Goal: Find specific page/section: Find specific page/section

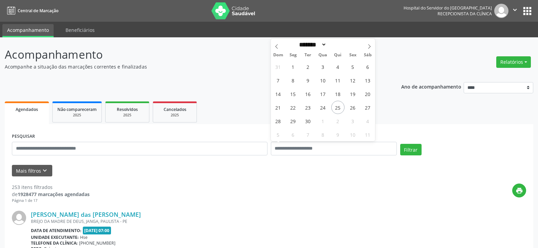
select select "*"
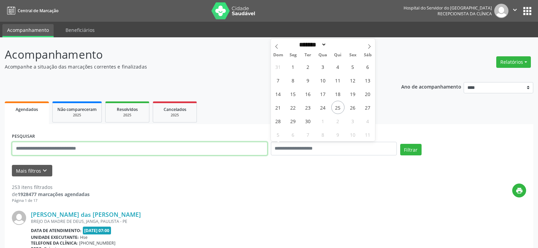
click at [157, 150] on input "text" at bounding box center [140, 149] width 256 height 14
type input "**********"
click at [400, 144] on button "Filtrar" at bounding box center [410, 150] width 21 height 12
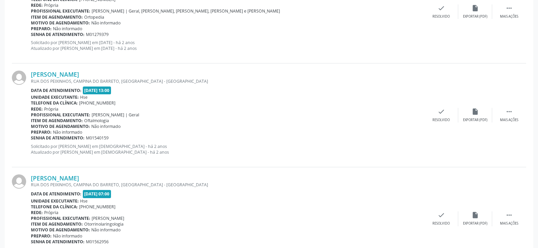
scroll to position [1541, 0]
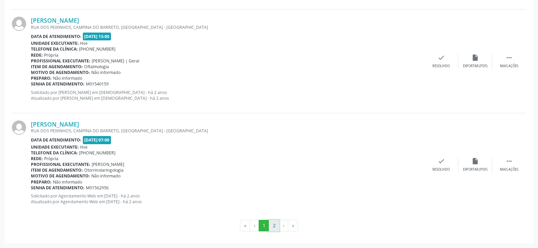
click at [274, 224] on button "2" at bounding box center [274, 226] width 11 height 12
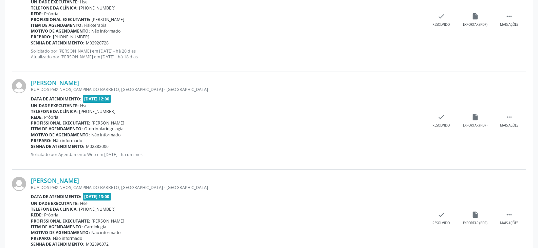
scroll to position [339, 0]
click at [79, 180] on link "[PERSON_NAME]" at bounding box center [55, 179] width 48 height 7
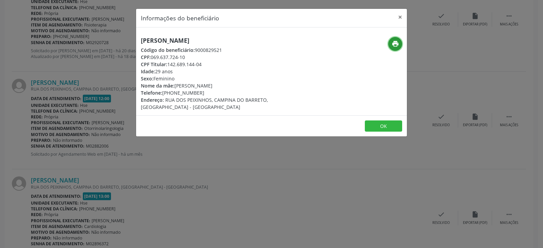
click at [394, 44] on icon "print" at bounding box center [395, 43] width 7 height 7
click at [398, 16] on button "×" at bounding box center [400, 17] width 14 height 17
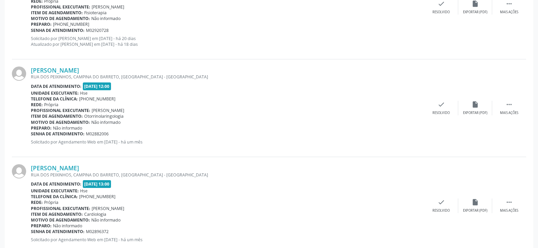
scroll to position [487, 0]
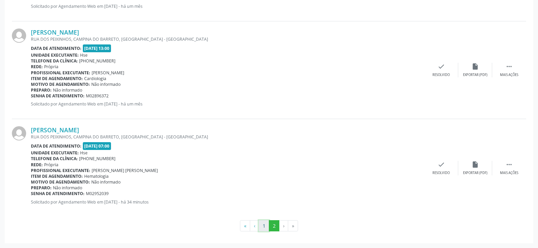
click at [264, 225] on button "1" at bounding box center [264, 226] width 11 height 12
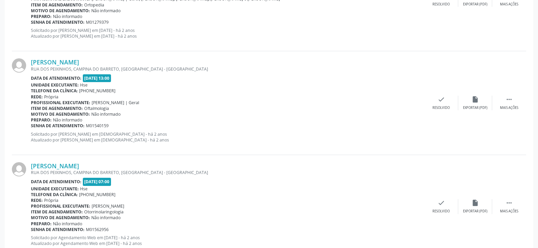
scroll to position [1541, 0]
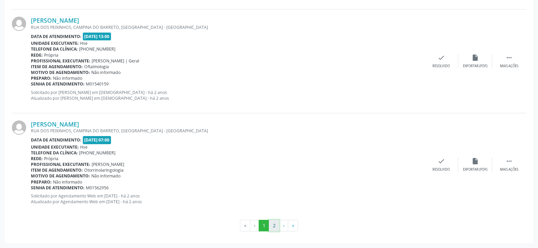
click at [274, 222] on button "2" at bounding box center [274, 226] width 11 height 12
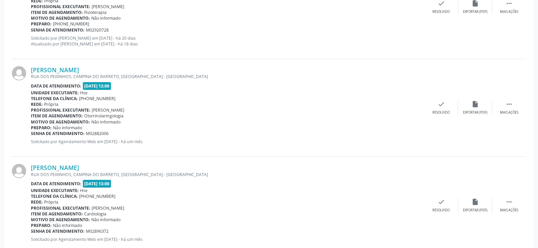
scroll to position [352, 0]
